Goal: Information Seeking & Learning: Learn about a topic

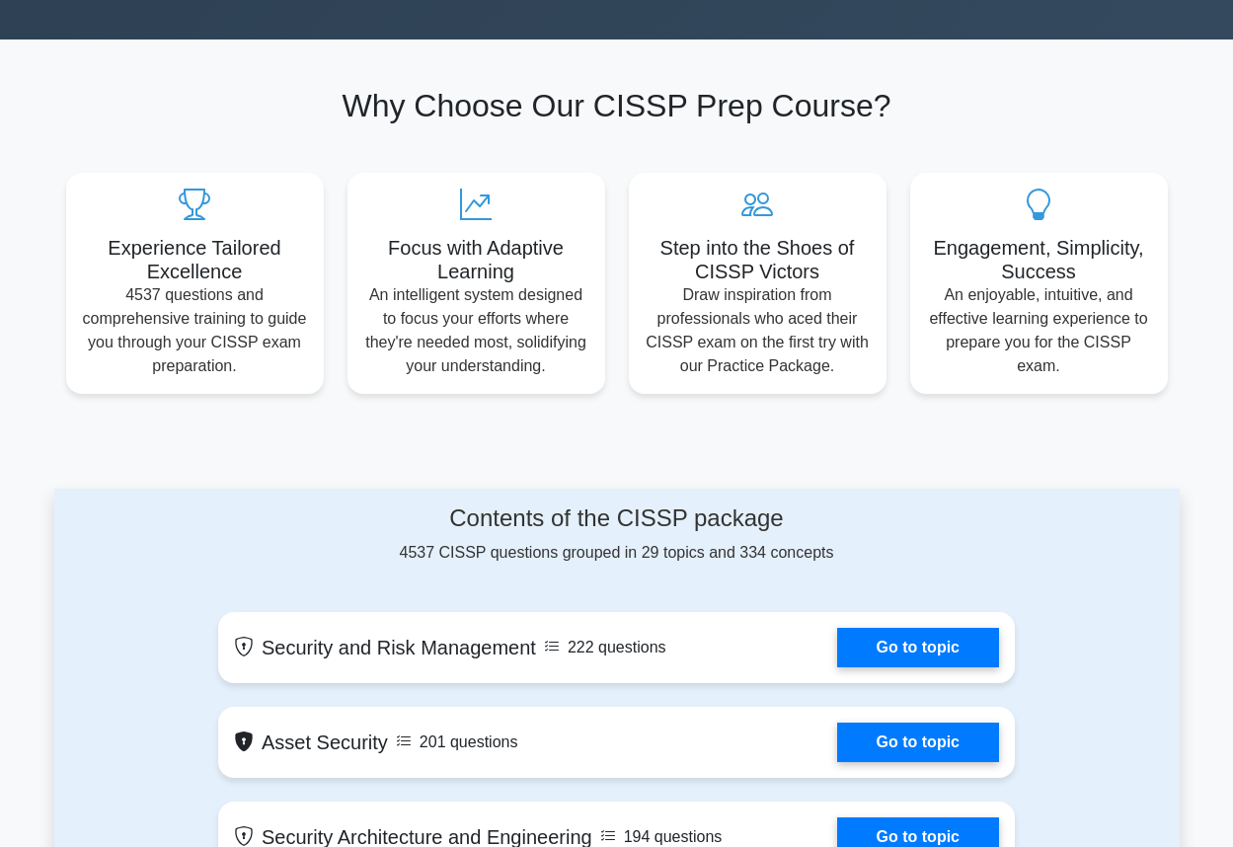
scroll to position [700, 0]
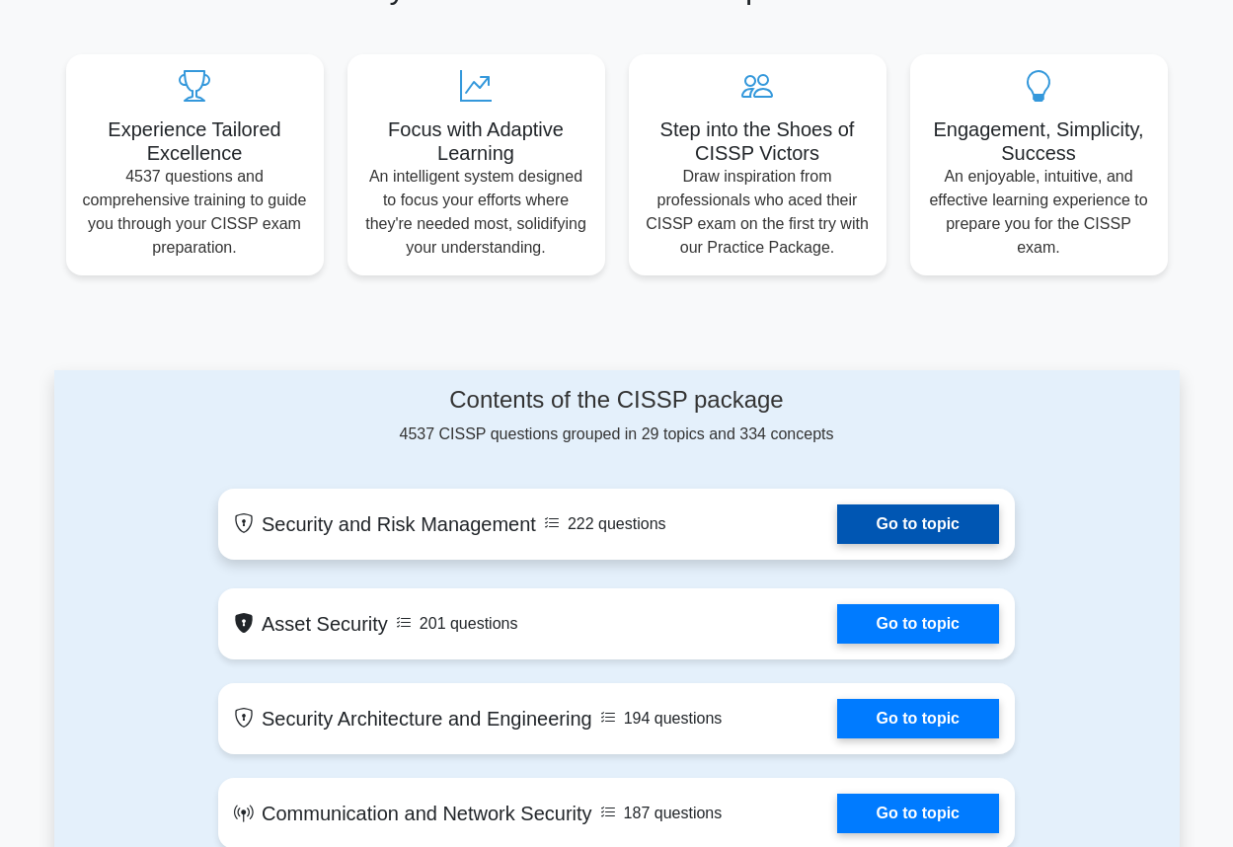
click at [837, 544] on link "Go to topic" at bounding box center [918, 523] width 162 height 39
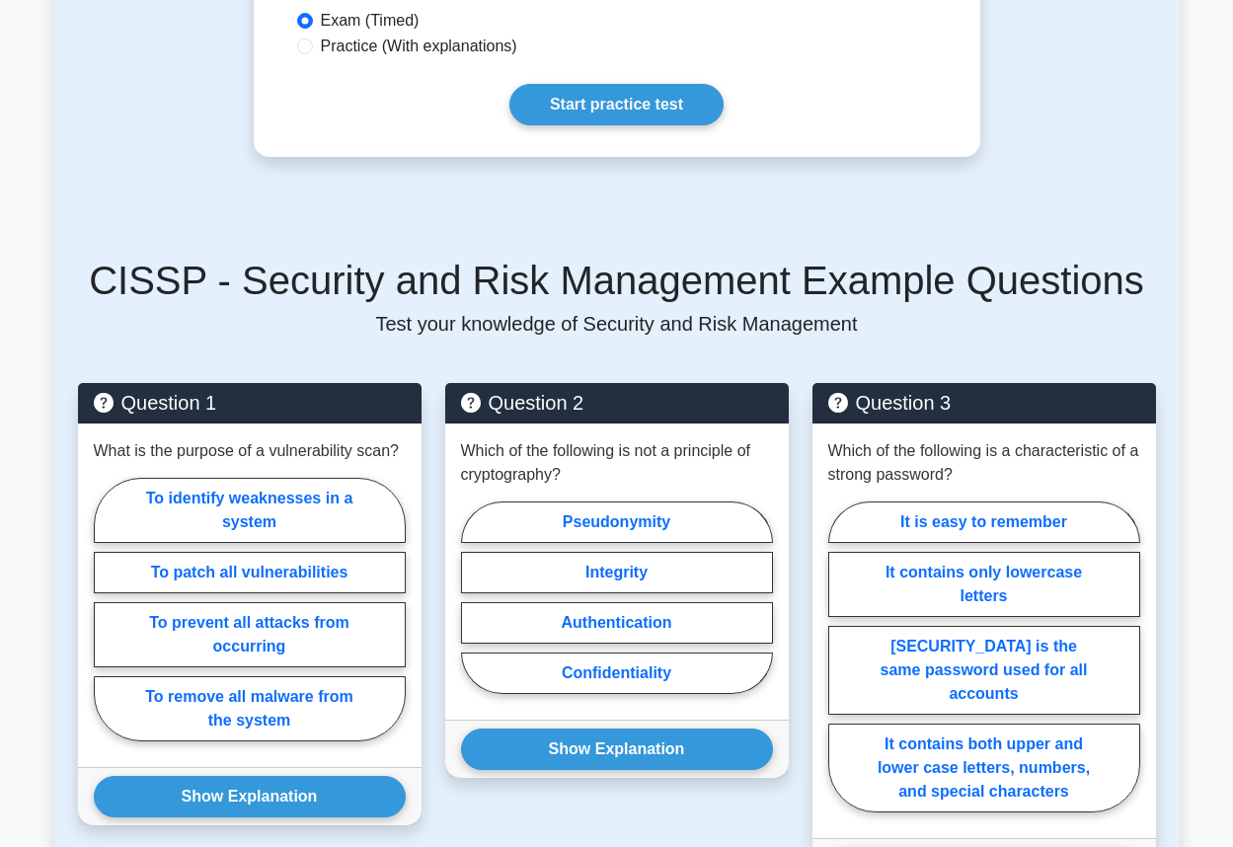
scroll to position [899, 0]
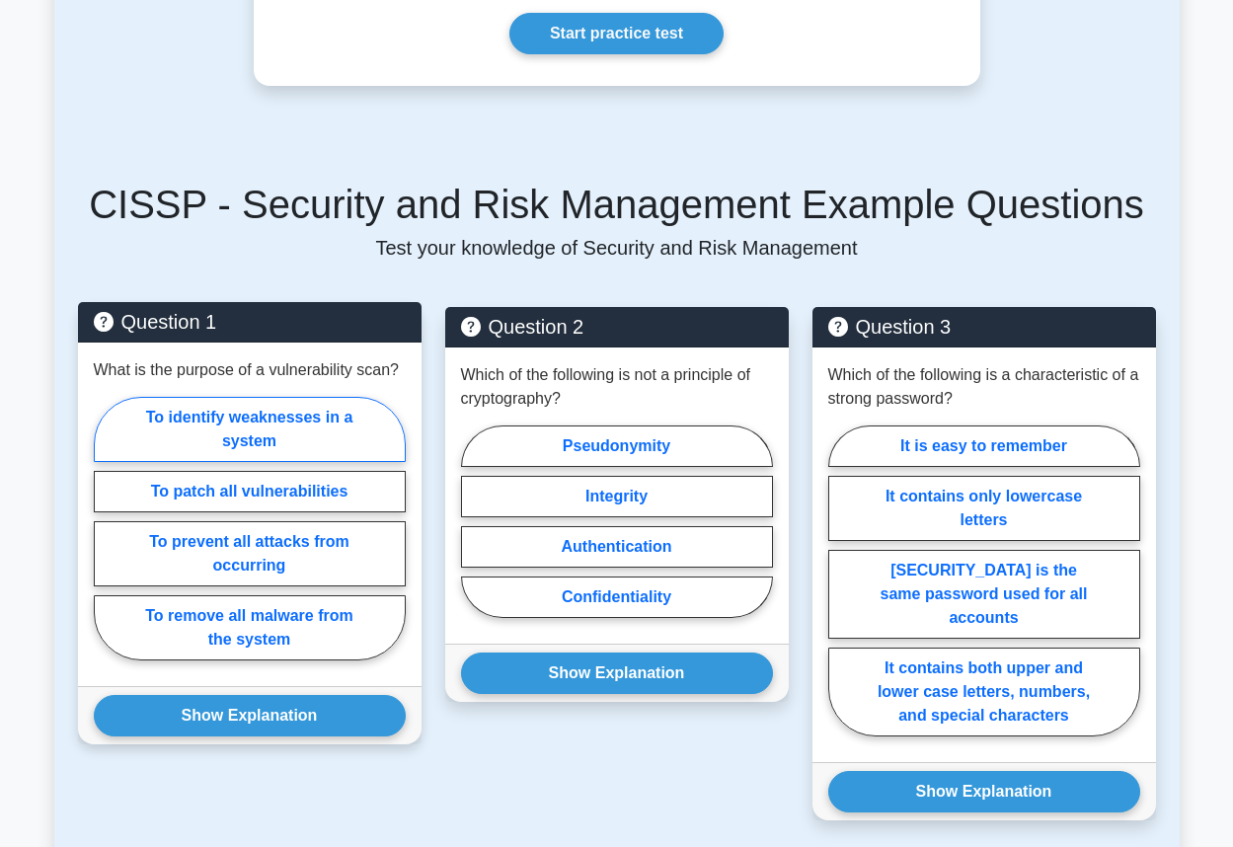
click at [297, 445] on label "To identify weaknesses in a system" at bounding box center [250, 429] width 312 height 65
click at [107, 528] on input "To identify weaknesses in a system" at bounding box center [100, 534] width 13 height 13
radio input "true"
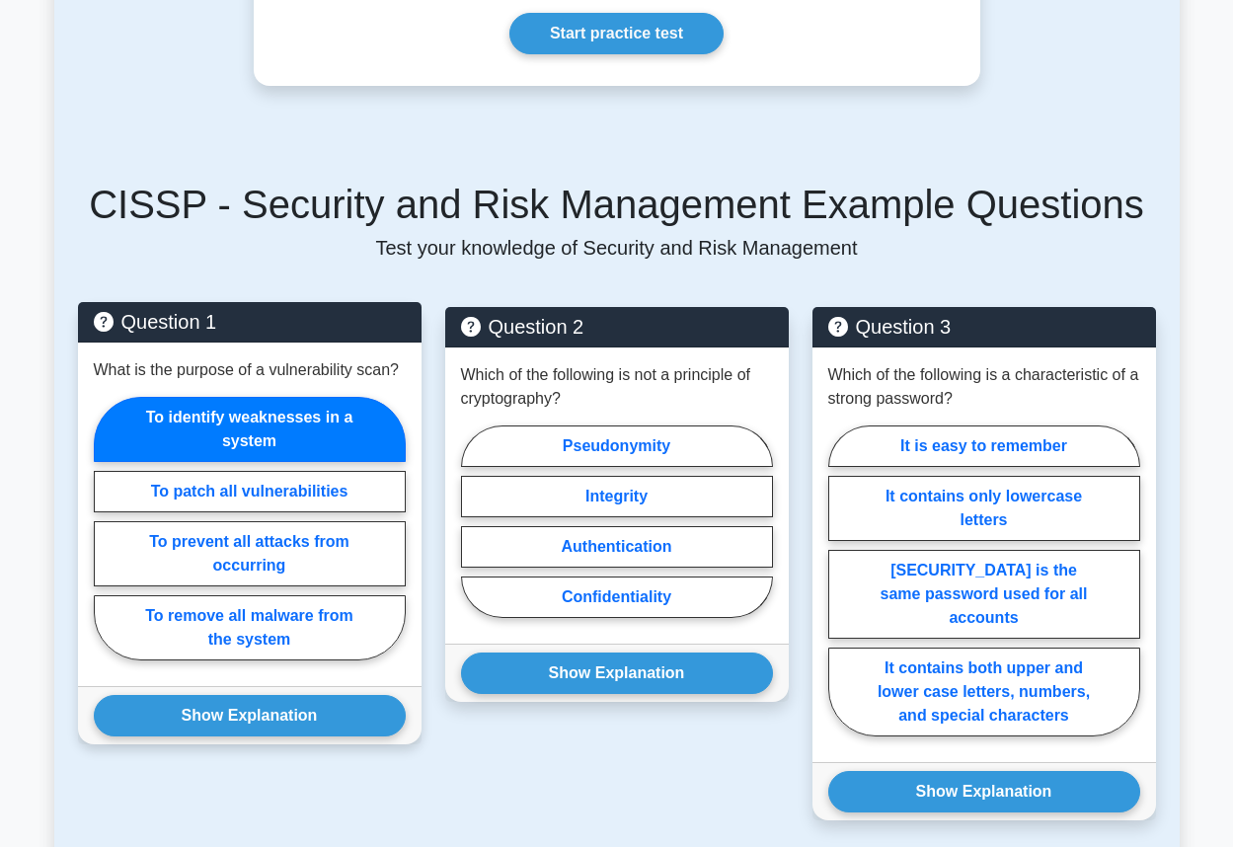
click at [297, 445] on label "To identify weaknesses in a system" at bounding box center [250, 429] width 312 height 65
click at [107, 528] on input "To identify weaknesses in a system" at bounding box center [100, 534] width 13 height 13
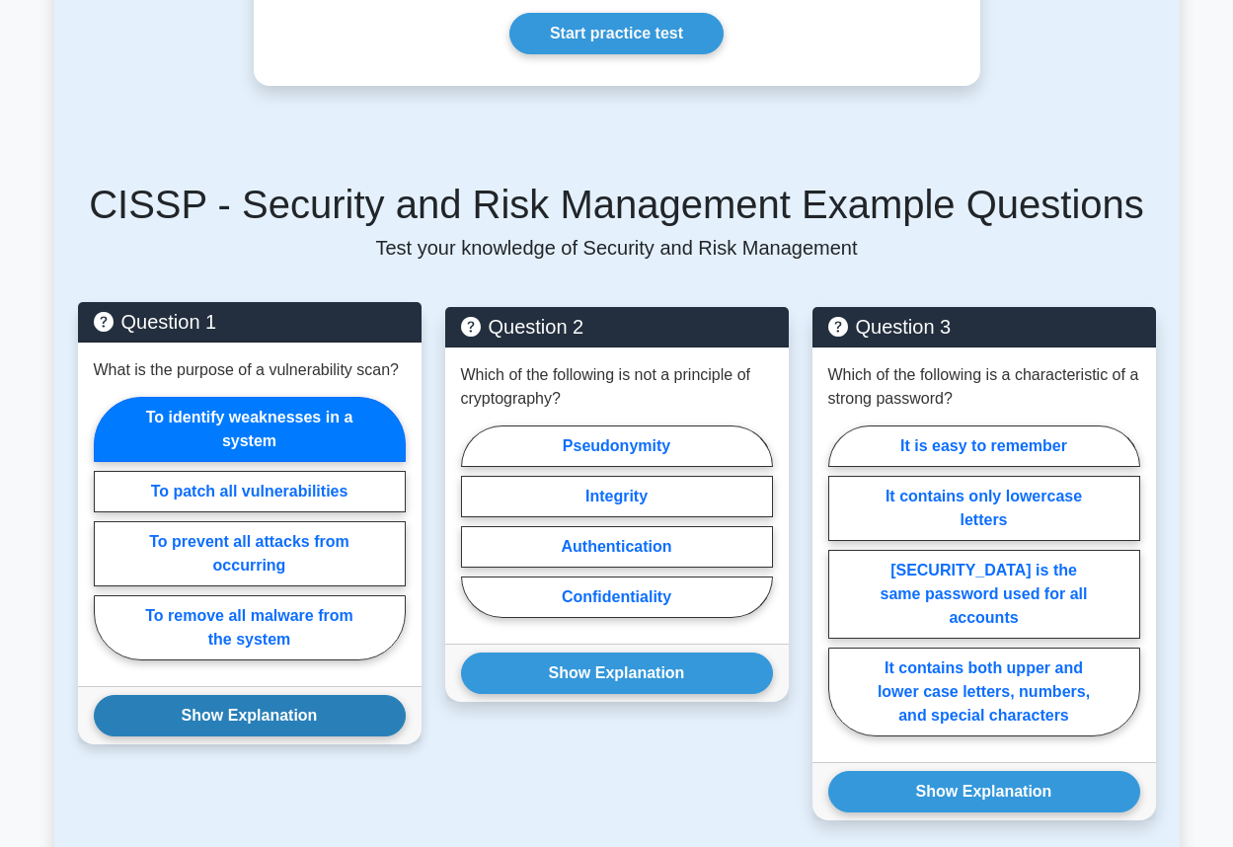
click at [254, 736] on button "Show Explanation" at bounding box center [250, 715] width 312 height 41
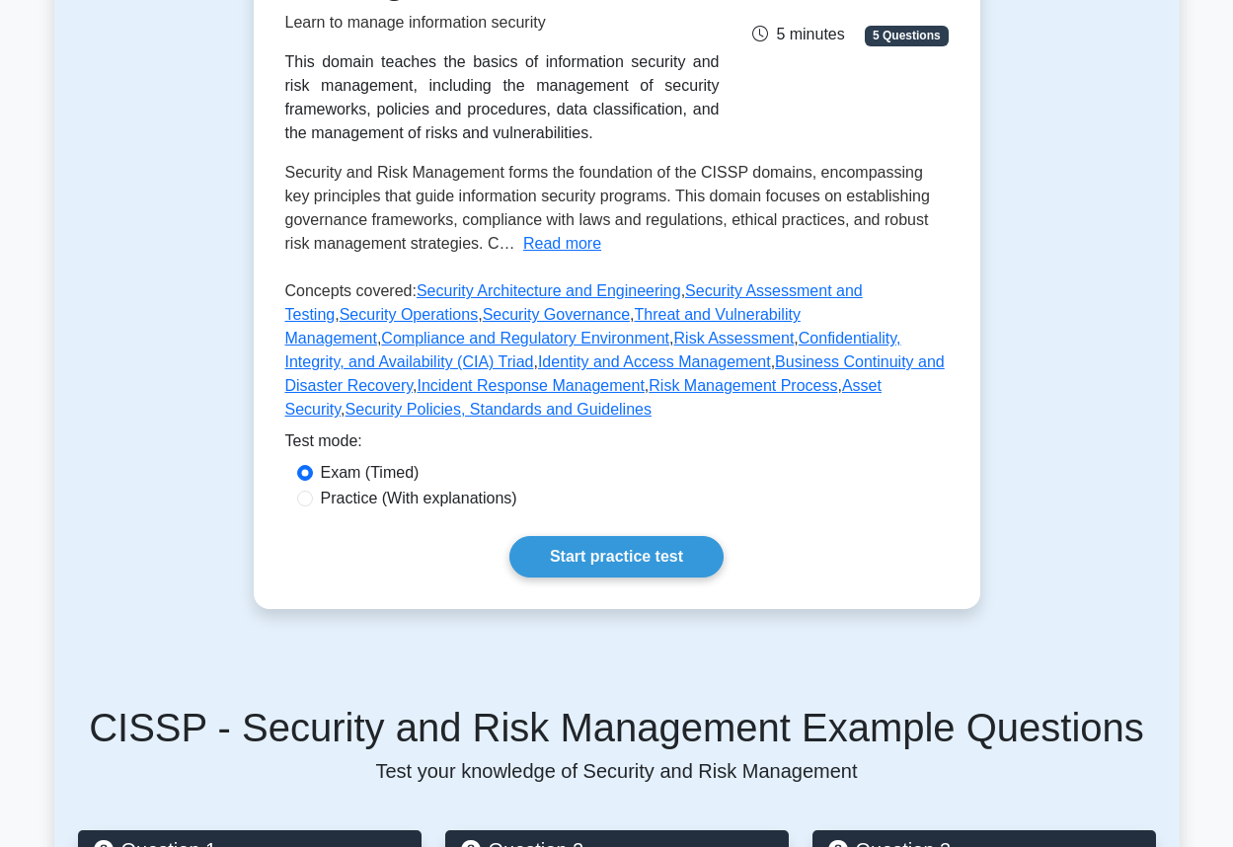
scroll to position [0, 0]
